Goal: Task Accomplishment & Management: Use online tool/utility

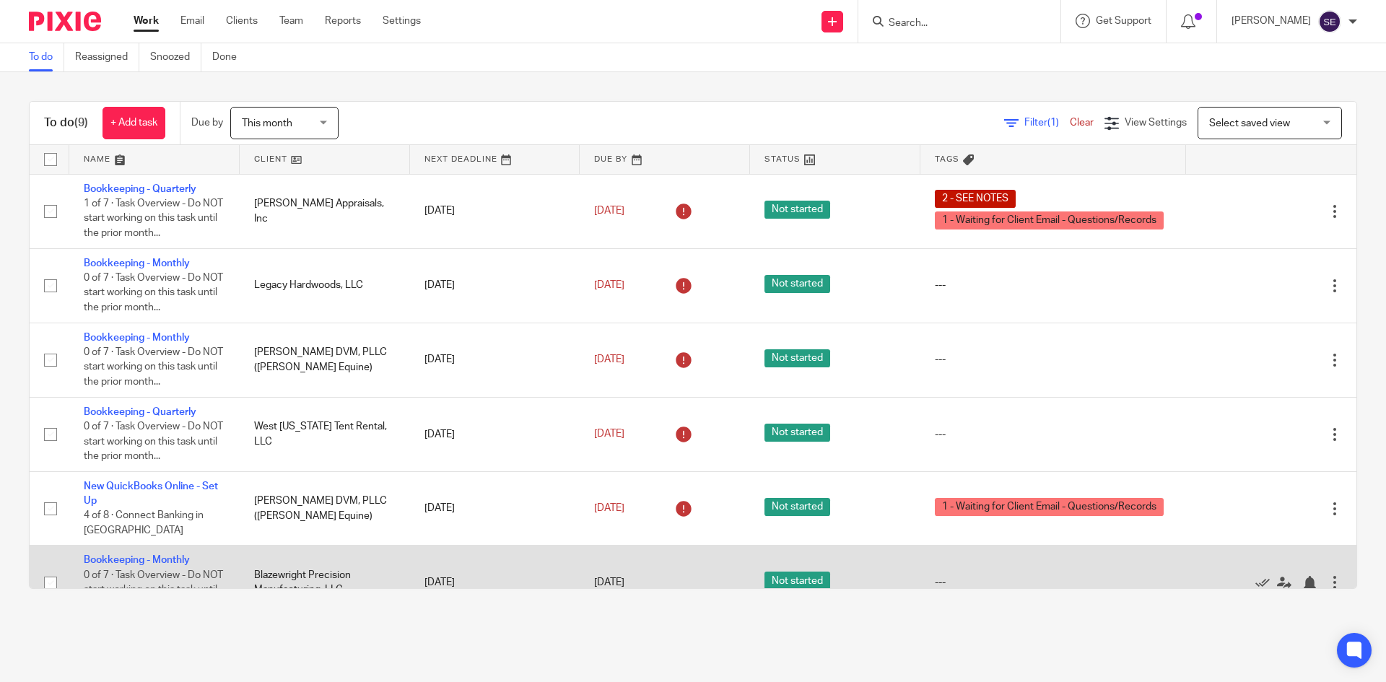
scroll to position [255, 0]
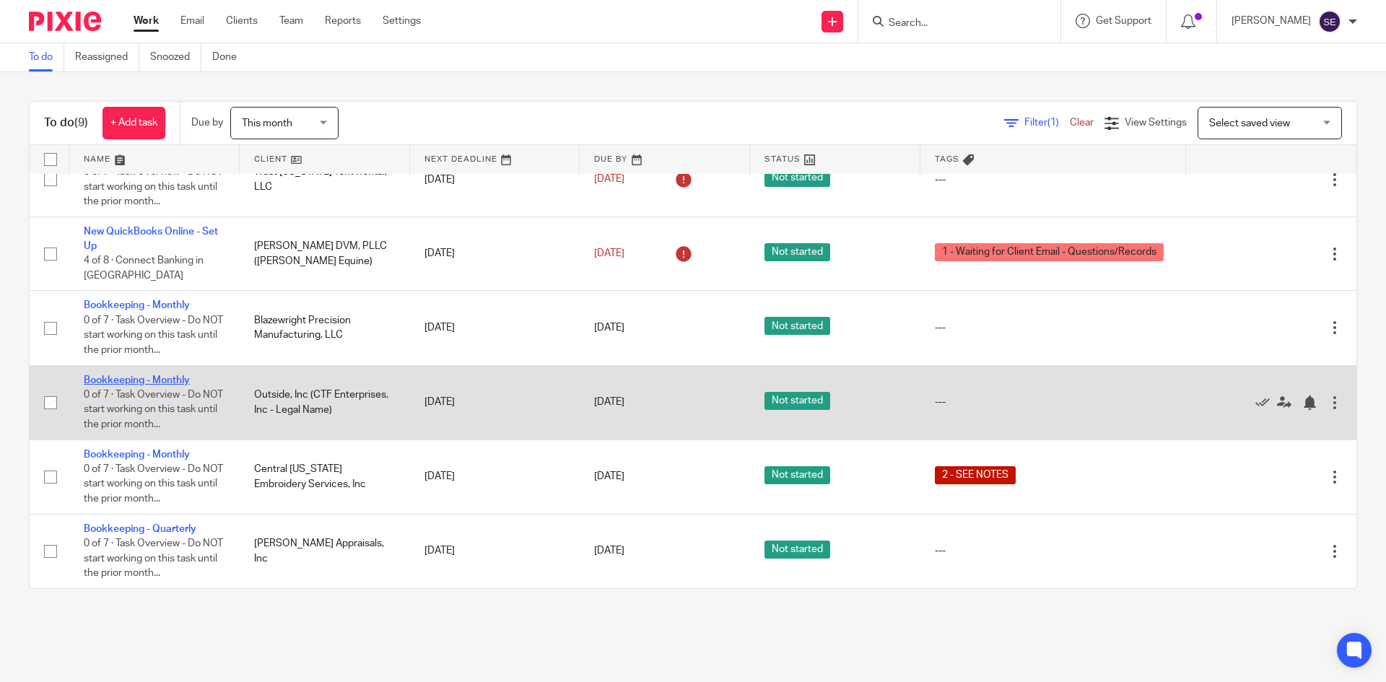
click at [183, 382] on link "Bookkeeping - Monthly" at bounding box center [137, 380] width 106 height 10
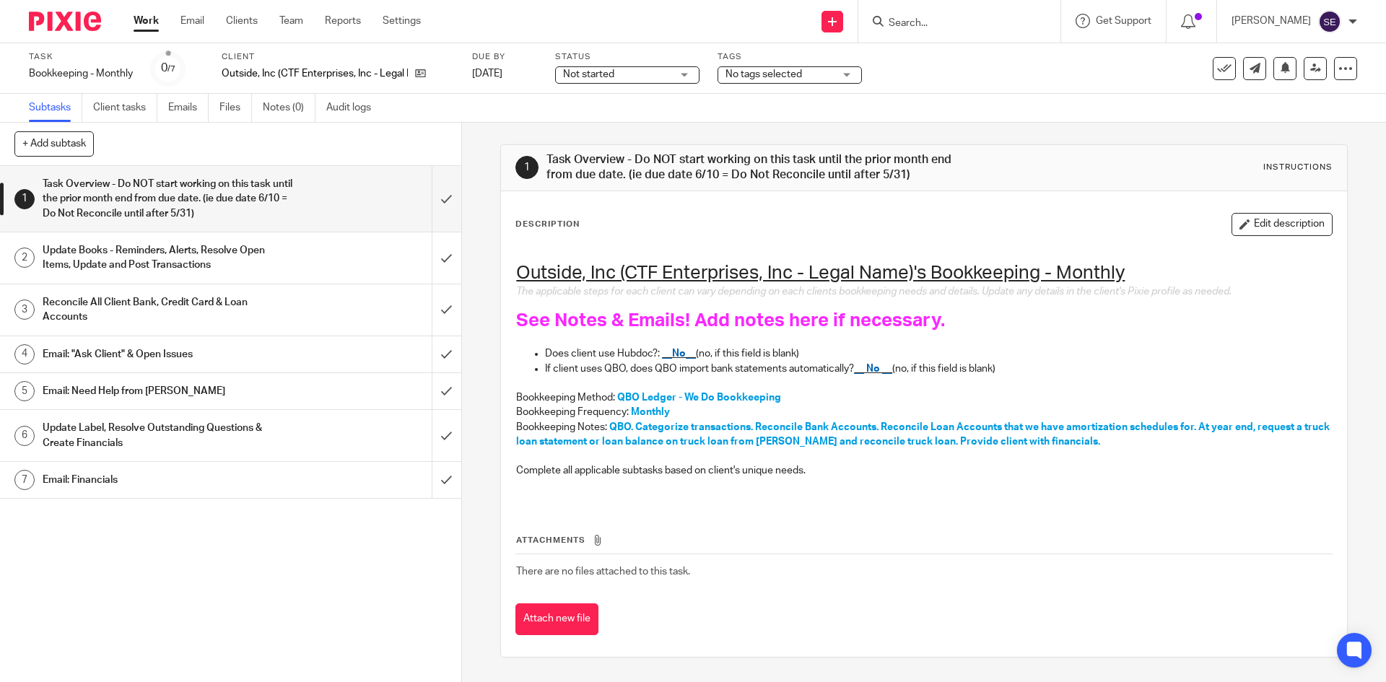
click at [178, 295] on h1 "Reconcile All Client Bank, Credit Card & Loan Accounts" at bounding box center [168, 310] width 250 height 37
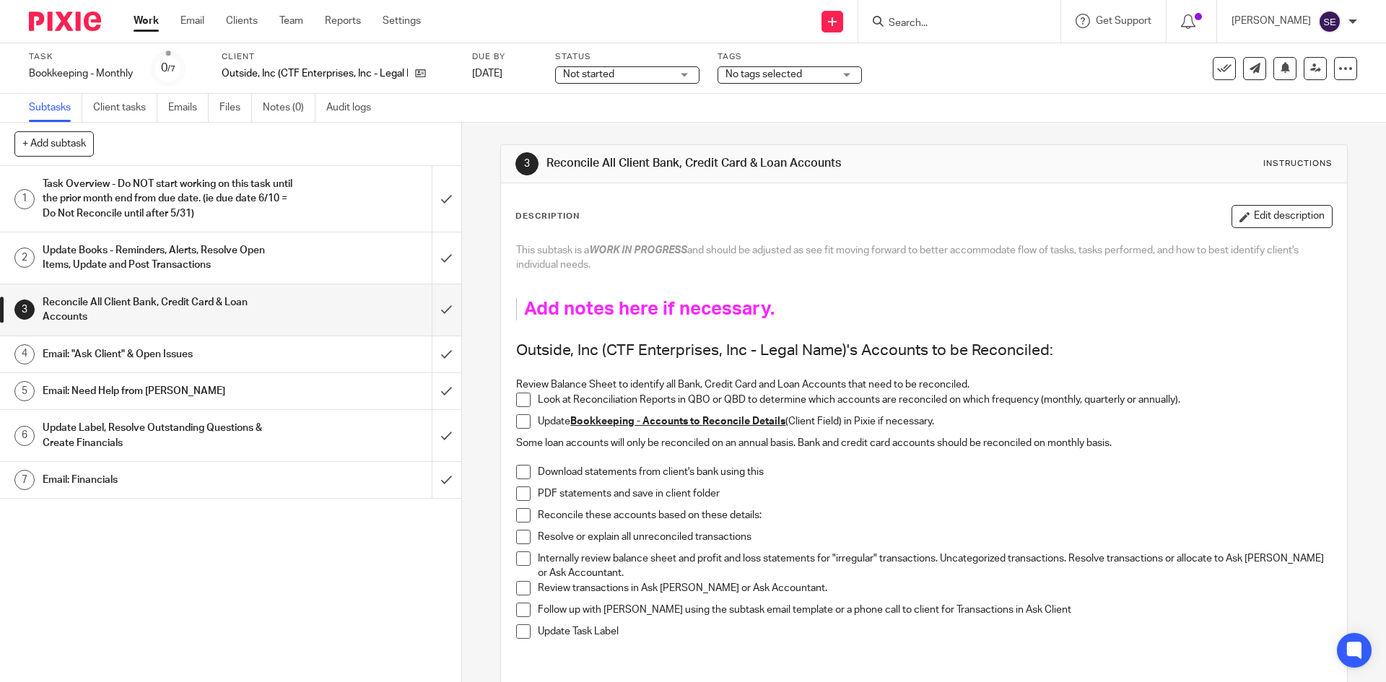
click at [264, 251] on h1 "Update Books - Reminders, Alerts, Resolve Open Items, Update and Post Transacti…" at bounding box center [168, 258] width 250 height 37
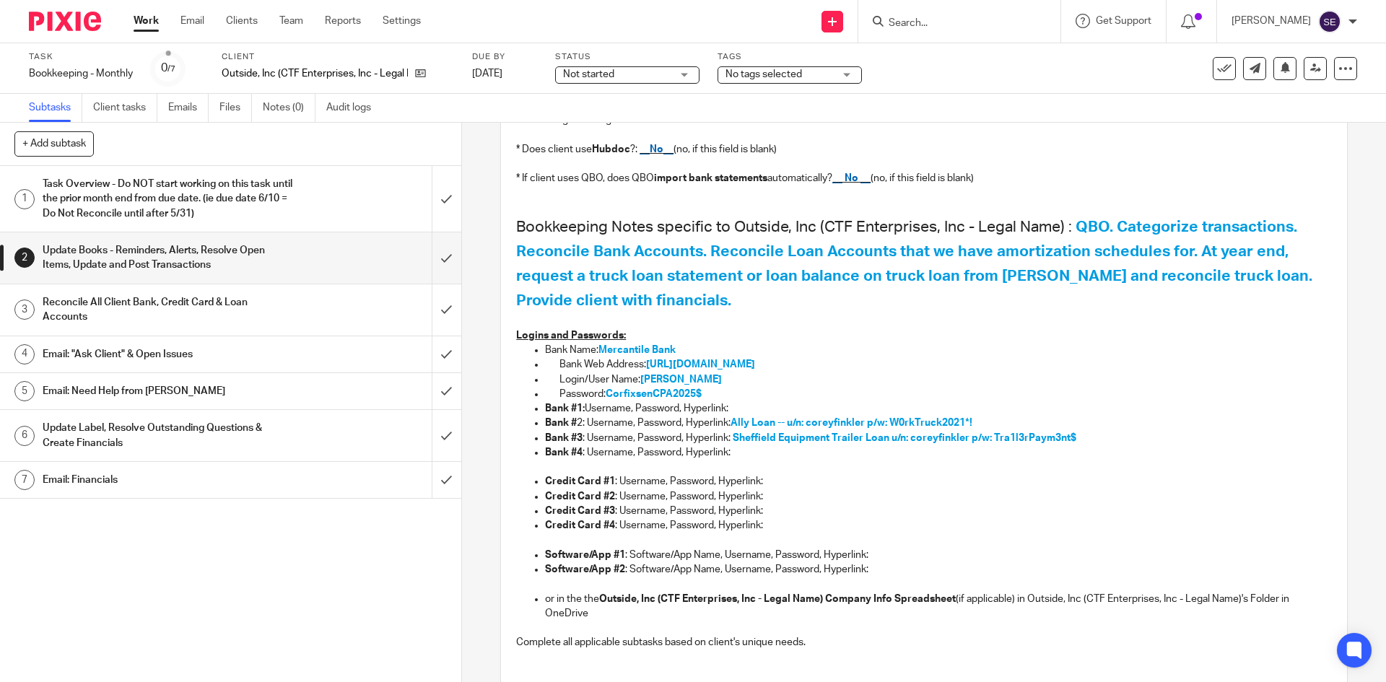
scroll to position [301, 0]
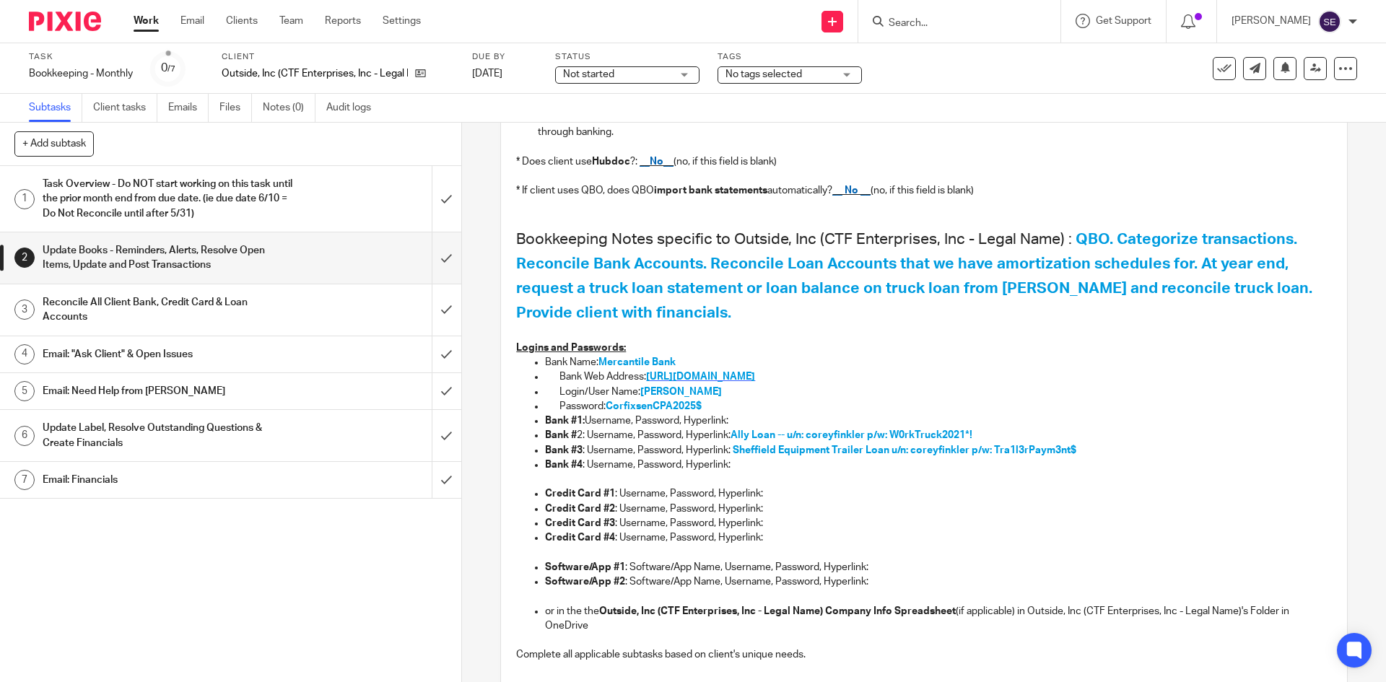
click at [690, 376] on span "https://mercbank.com/" at bounding box center [700, 377] width 109 height 10
